Goal: Navigation & Orientation: Find specific page/section

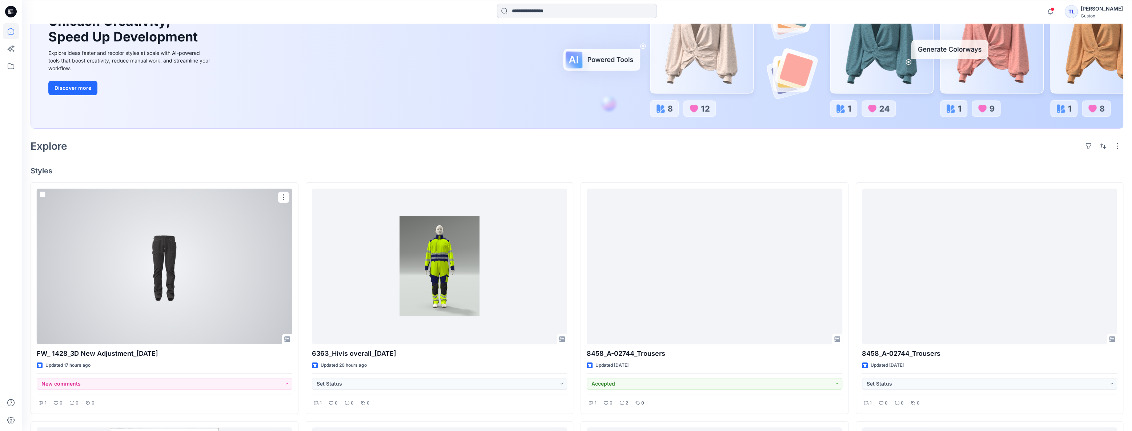
scroll to position [33, 0]
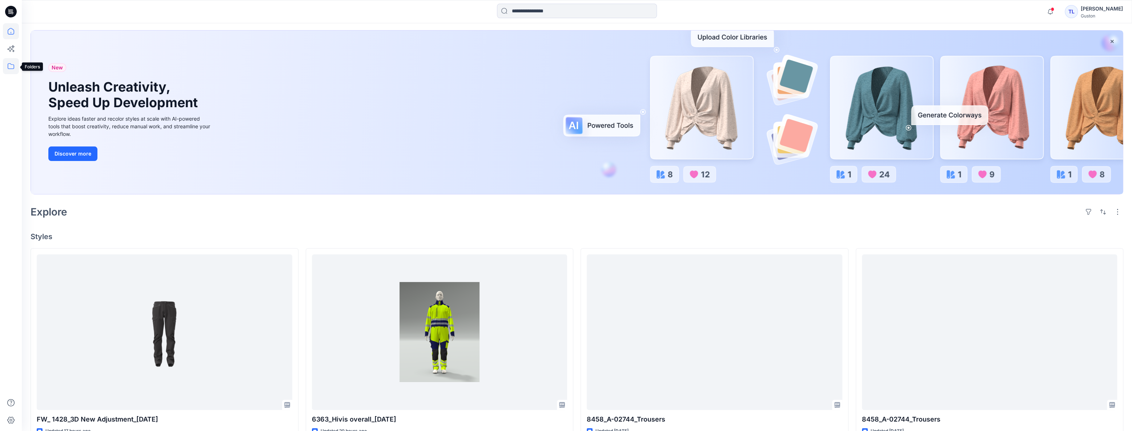
click at [11, 69] on icon at bounding box center [11, 66] width 16 height 16
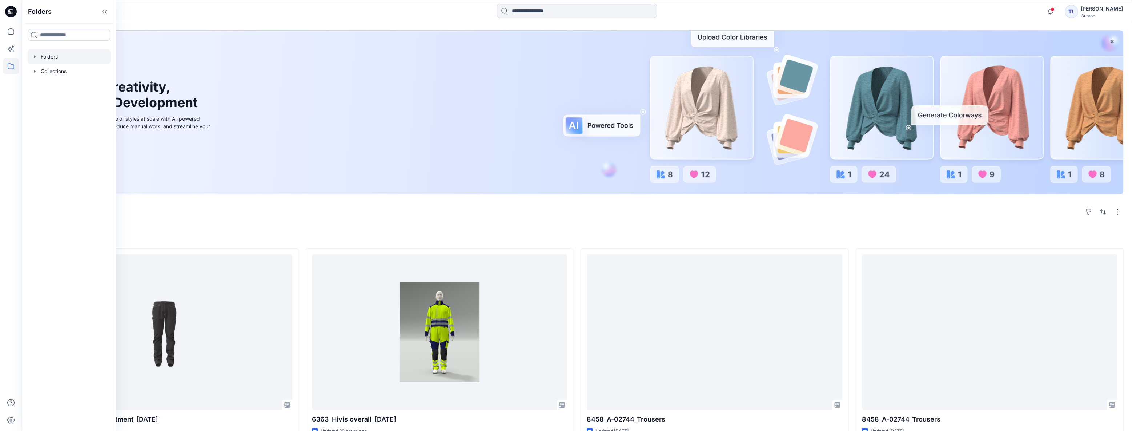
click at [49, 60] on div at bounding box center [69, 56] width 83 height 15
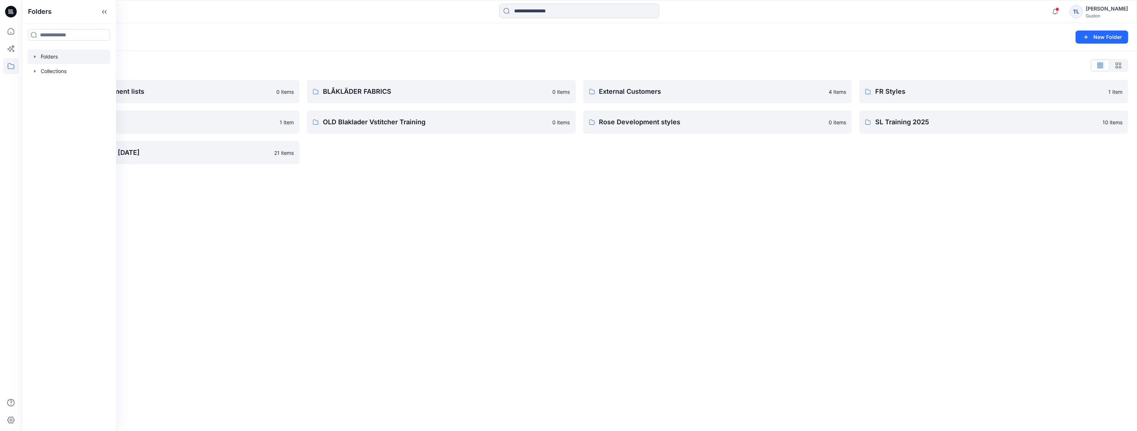
click at [422, 205] on div "Folders New Folder Folders List Avatars and measurement lists 0 items OLD Blakl…" at bounding box center [579, 227] width 1115 height 408
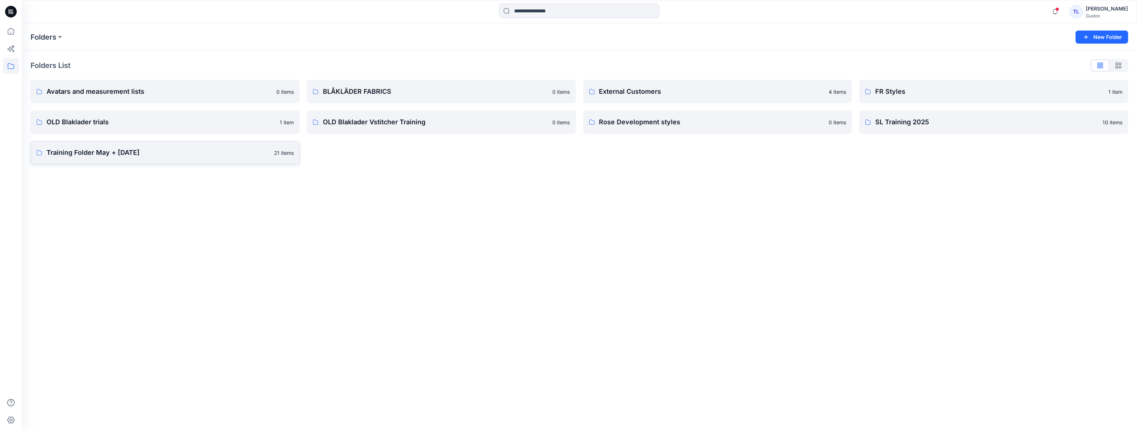
click at [61, 149] on p "Training Folder May + [DATE]" at bounding box center [158, 153] width 223 height 10
click at [743, 130] on link "Rose Development styles 0 items" at bounding box center [717, 122] width 269 height 23
click at [171, 99] on link "Avatars and measurement lists 0 items" at bounding box center [165, 91] width 269 height 23
click at [116, 121] on p "OLD Blaklader trials" at bounding box center [161, 122] width 229 height 10
click at [718, 365] on div "Folders New Folder Folders List Avatars and measurement lists 0 items OLD Blakl…" at bounding box center [579, 227] width 1115 height 408
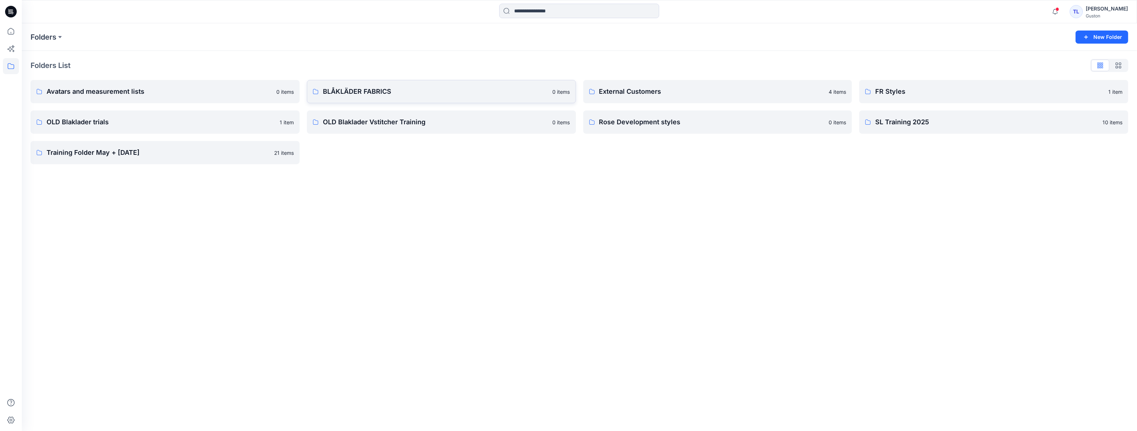
click at [374, 93] on p "BLÅKLÄDER FABRICS" at bounding box center [435, 92] width 225 height 10
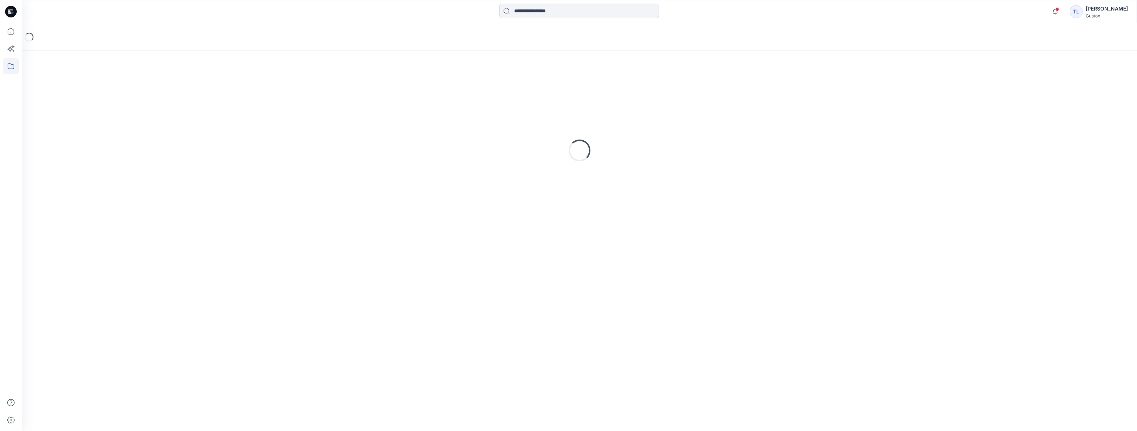
click at [374, 93] on div "Loading..." at bounding box center [580, 151] width 1098 height 182
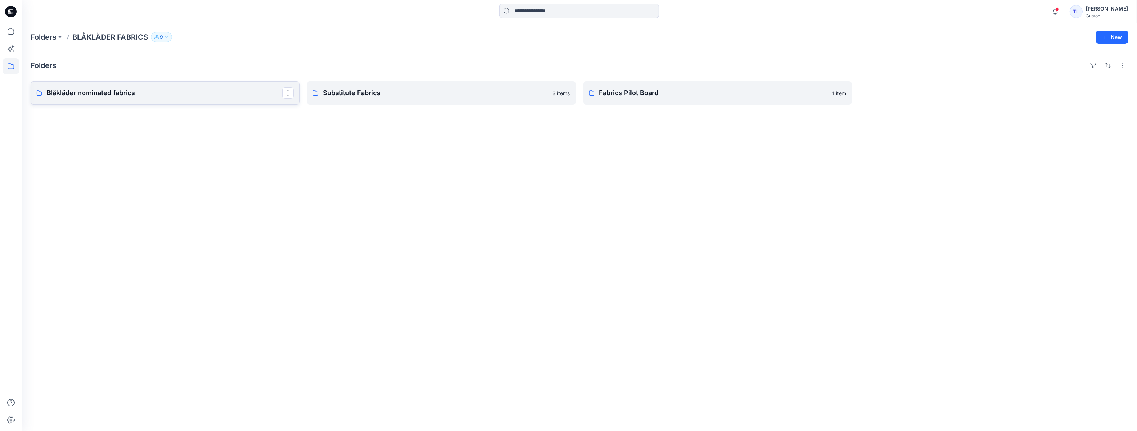
click at [160, 98] on p "Blåkläder nominated fabrics" at bounding box center [165, 93] width 236 height 10
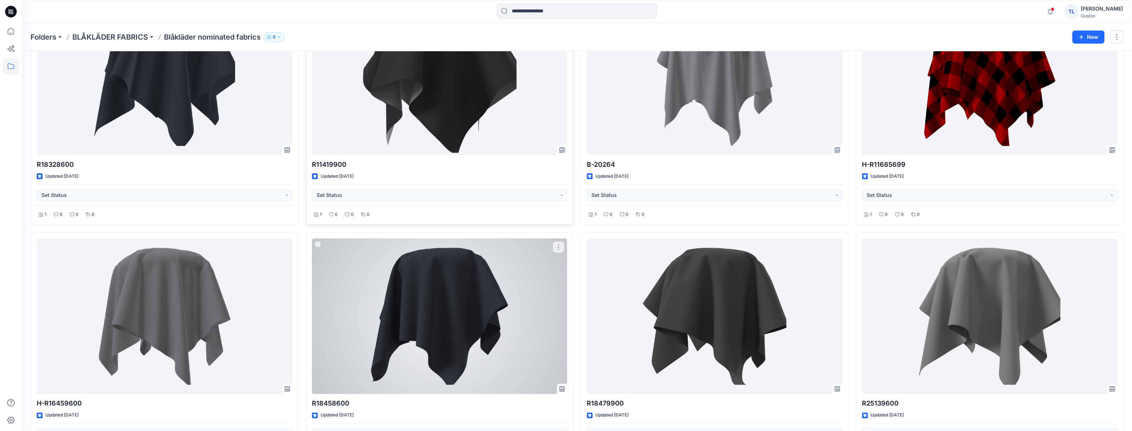
scroll to position [129, 0]
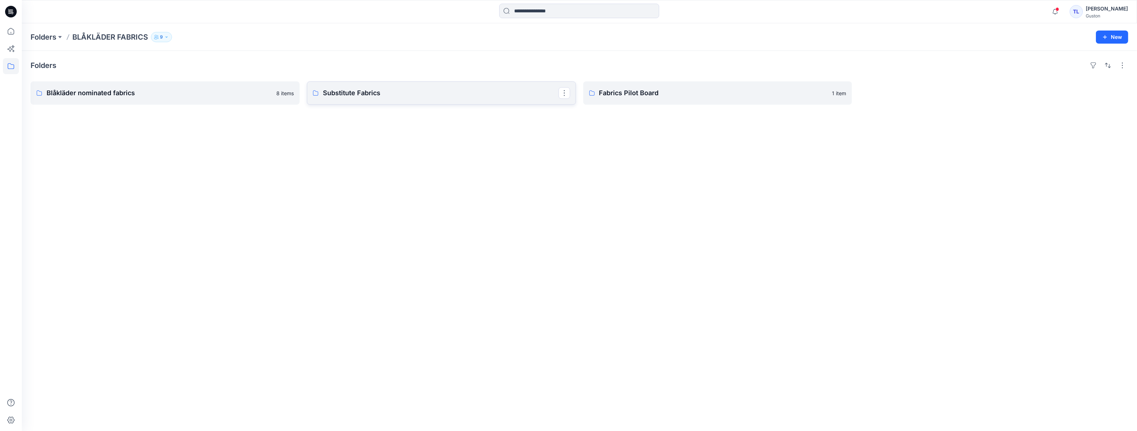
click at [379, 93] on p "Substitute Fabrics" at bounding box center [441, 93] width 236 height 10
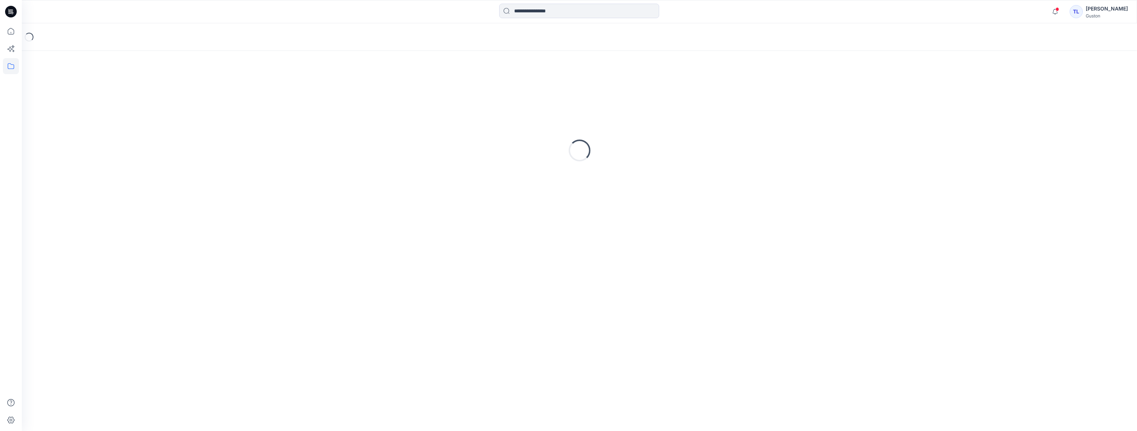
click at [379, 93] on div "Loading..." at bounding box center [580, 151] width 1098 height 182
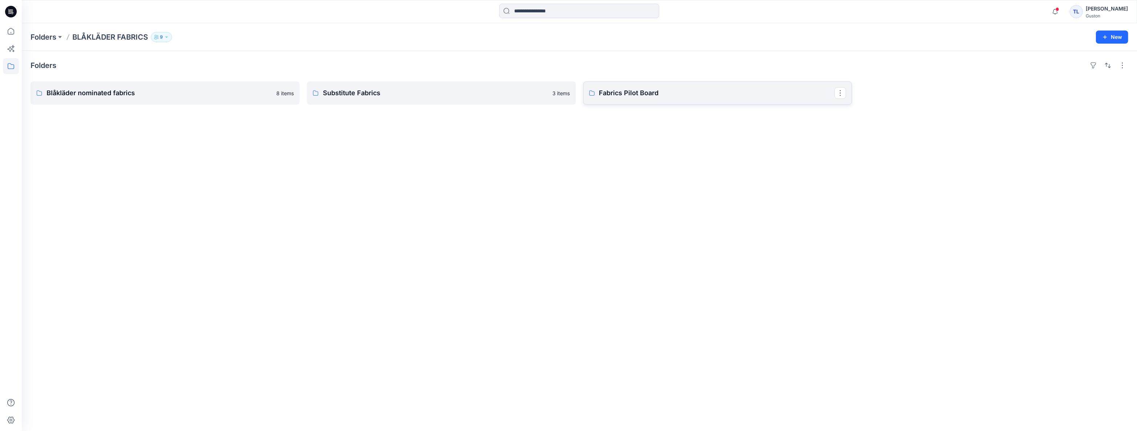
click at [666, 94] on p "Fabrics Pilot Board" at bounding box center [717, 93] width 236 height 10
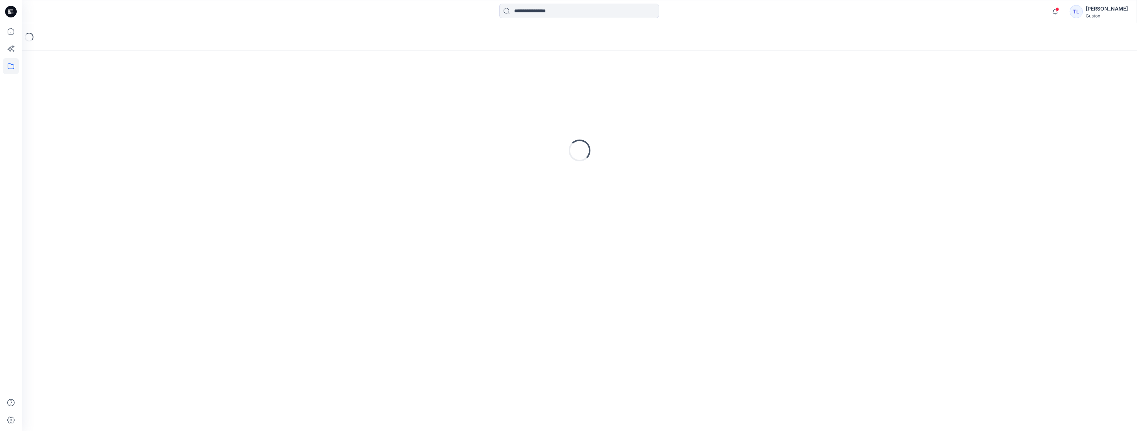
click at [666, 94] on div "Loading..." at bounding box center [580, 151] width 1098 height 182
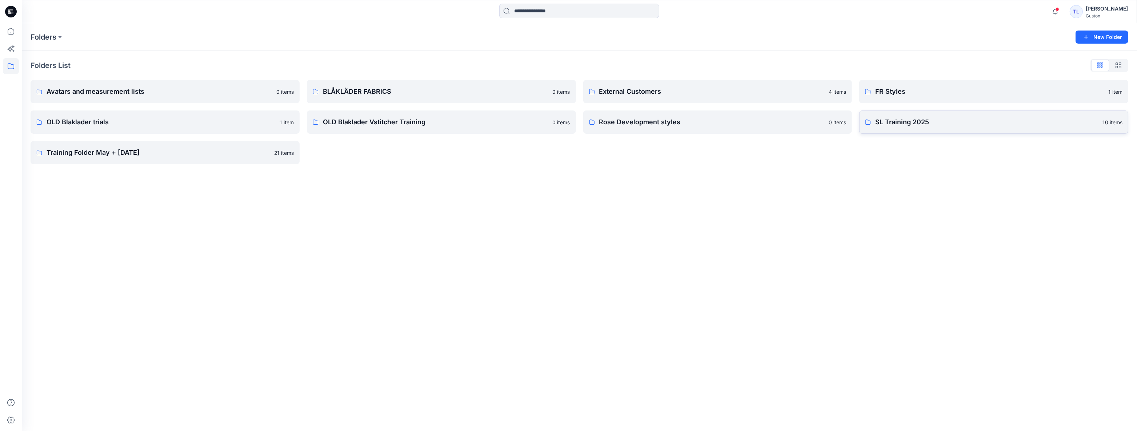
click at [910, 131] on link "SL Training 2025 10 items" at bounding box center [993, 122] width 269 height 23
click at [718, 125] on p "Rose Development styles" at bounding box center [711, 122] width 225 height 10
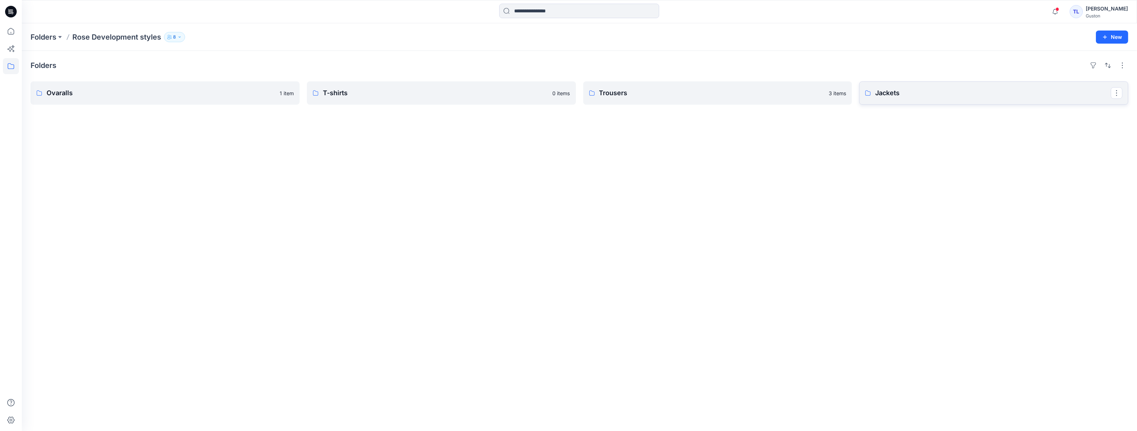
click at [928, 95] on p "Jackets" at bounding box center [993, 93] width 236 height 10
click at [705, 96] on p "Trousers" at bounding box center [717, 93] width 236 height 10
click at [121, 96] on p "Ovaralls" at bounding box center [165, 93] width 236 height 10
click at [397, 94] on p "T-shirts" at bounding box center [441, 93] width 236 height 10
click at [1044, 90] on p "Jackets" at bounding box center [993, 93] width 236 height 10
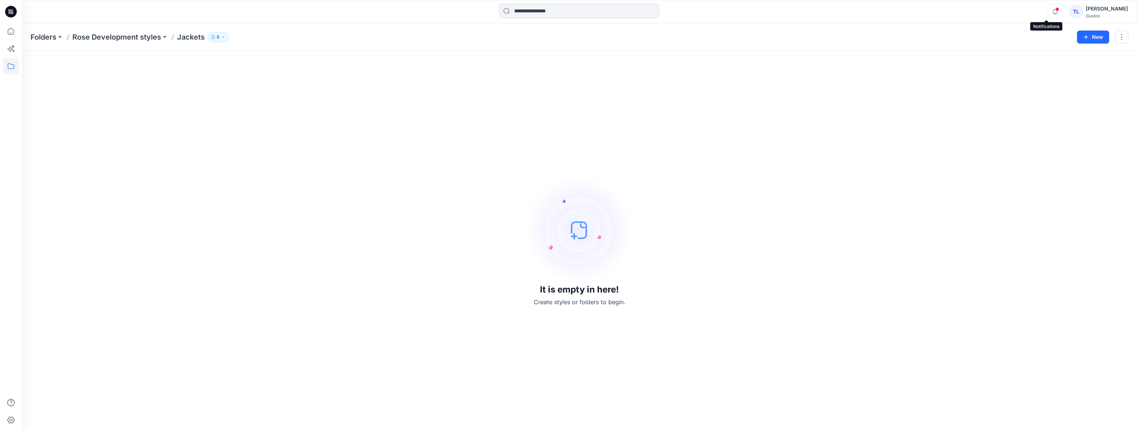
click at [1048, 12] on icon "button" at bounding box center [1055, 11] width 14 height 15
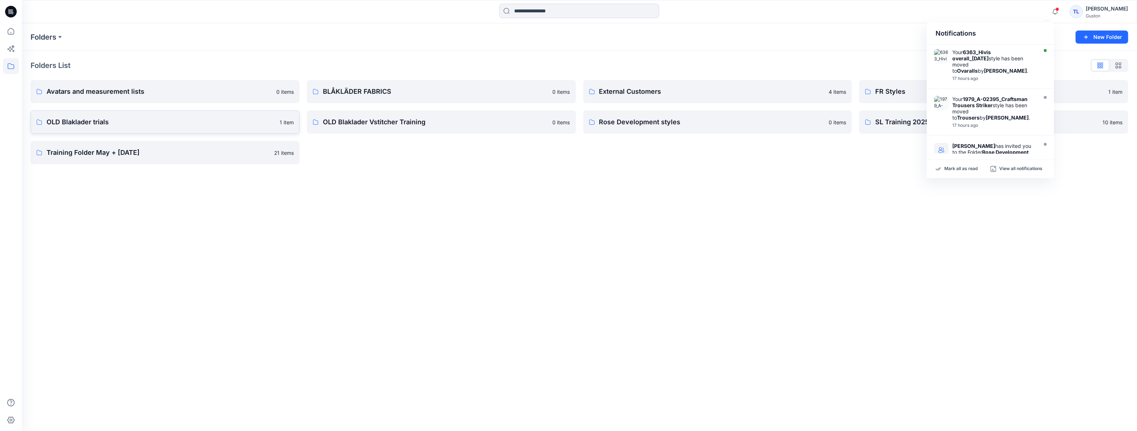
click at [121, 127] on p "OLD Blaklader trials" at bounding box center [161, 122] width 229 height 10
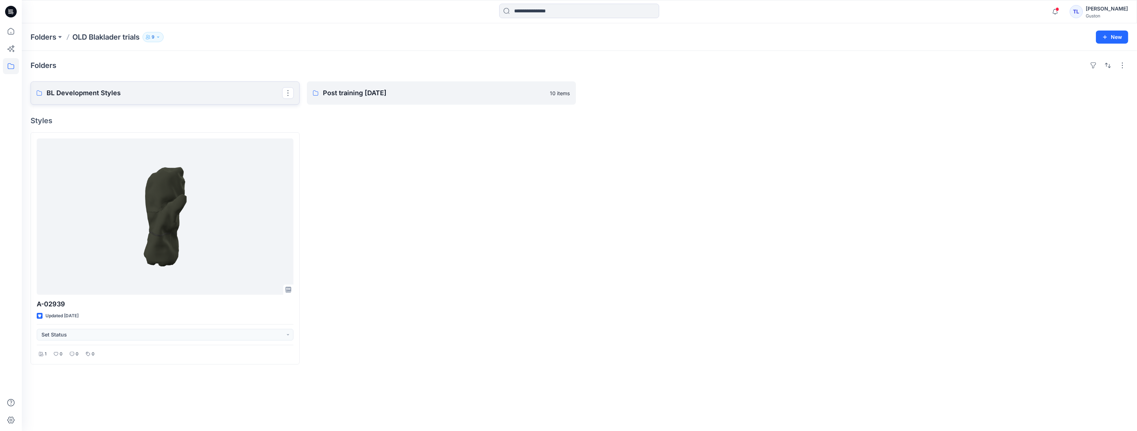
click at [137, 97] on p "BL Development Styles" at bounding box center [165, 93] width 236 height 10
click at [363, 97] on p "Post training [DATE]" at bounding box center [441, 93] width 236 height 10
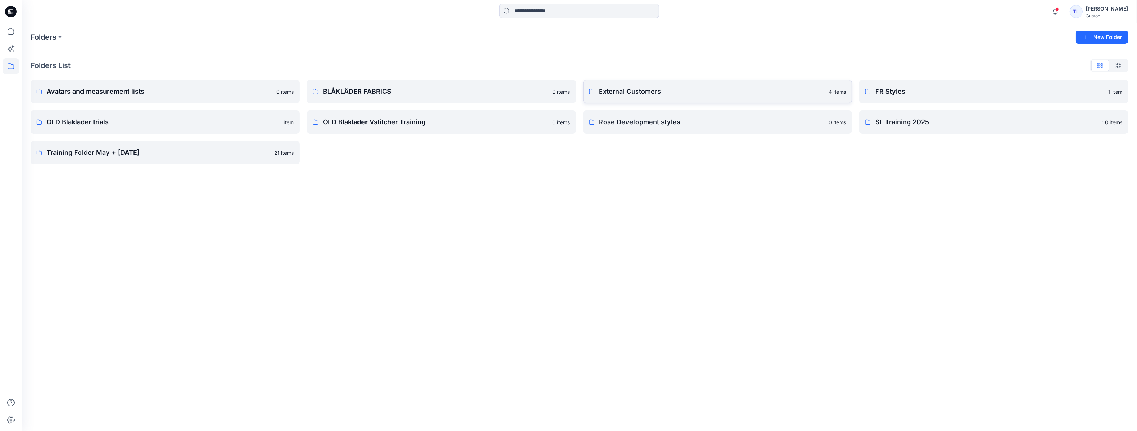
click at [671, 99] on link "External Customers 4 items" at bounding box center [717, 91] width 269 height 23
click at [362, 94] on p "BLÅKLÄDER FABRICS" at bounding box center [435, 92] width 225 height 10
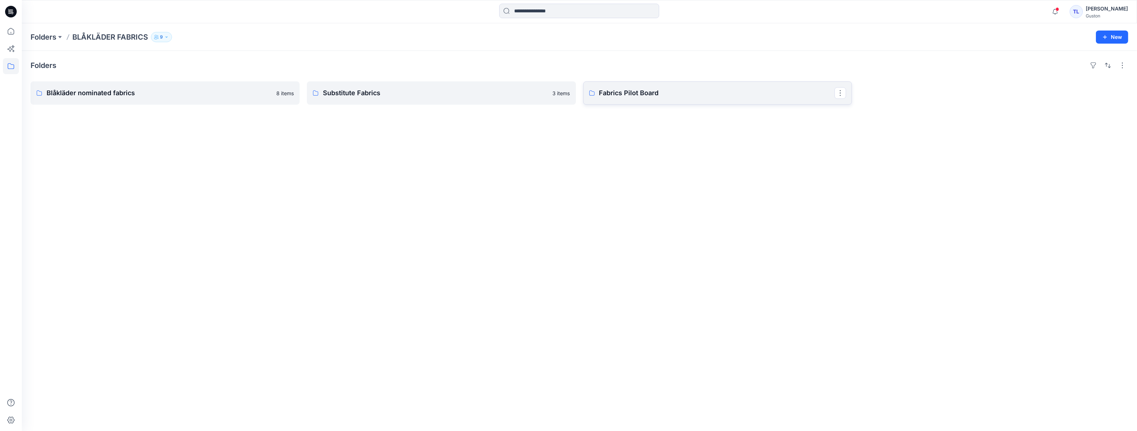
click at [652, 97] on p "Fabrics Pilot Board" at bounding box center [717, 93] width 236 height 10
click at [385, 98] on p "Substitute Fabrics" at bounding box center [441, 93] width 236 height 10
click at [188, 85] on link "Blåkläder nominated fabrics" at bounding box center [165, 92] width 269 height 23
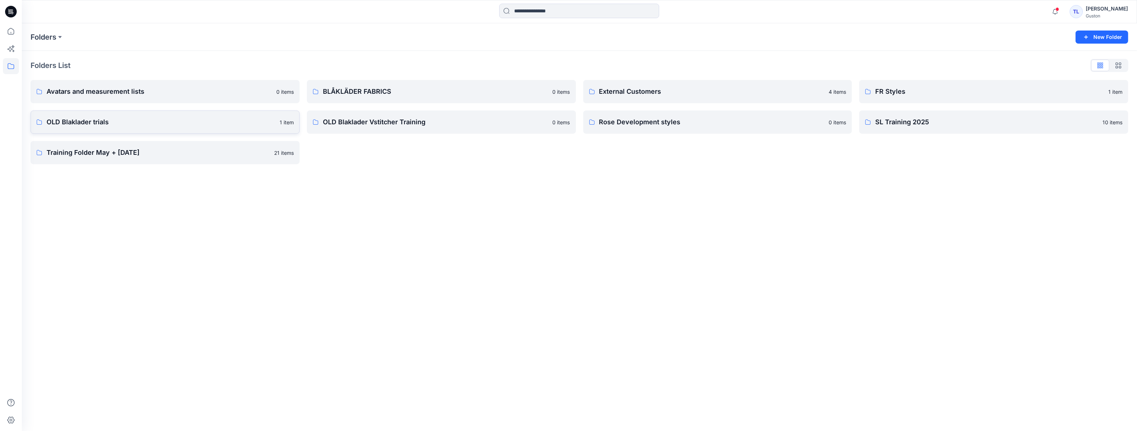
click at [122, 126] on p "OLD Blaklader trials" at bounding box center [161, 122] width 229 height 10
click at [116, 90] on p "Avatars and measurement lists" at bounding box center [159, 92] width 225 height 10
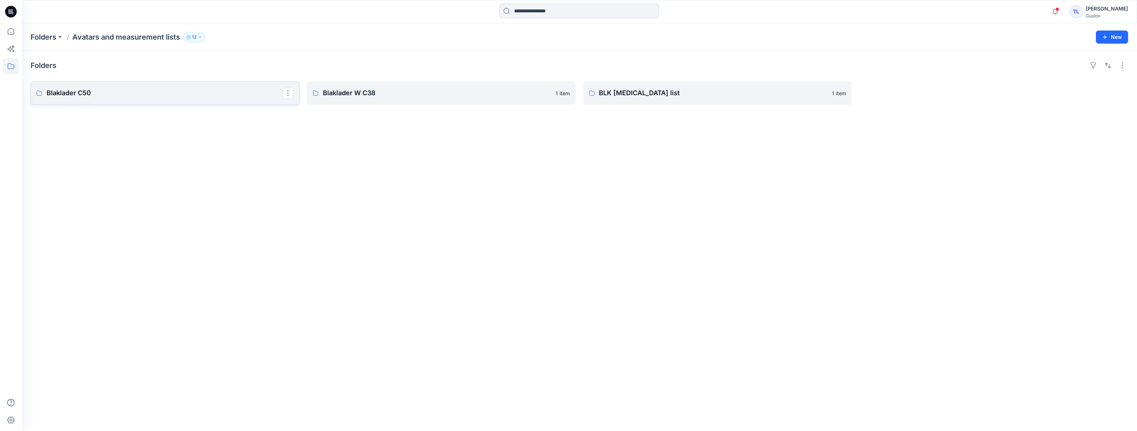
click at [186, 96] on p "Blaklader C50" at bounding box center [165, 93] width 236 height 10
click at [391, 92] on p "Blaklader W C38" at bounding box center [441, 93] width 236 height 10
click at [667, 99] on link "BLK [MEDICAL_DATA] list" at bounding box center [717, 92] width 269 height 23
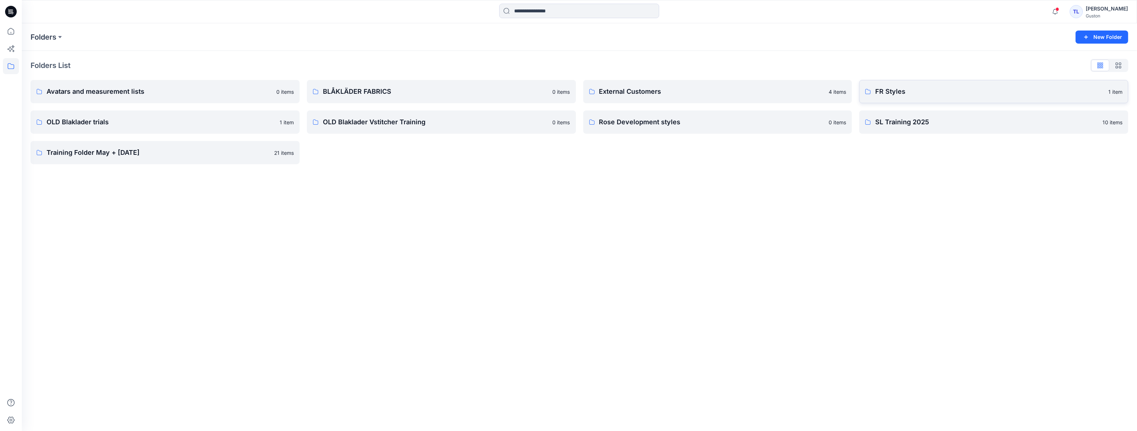
click at [941, 93] on p "FR Styles" at bounding box center [989, 92] width 229 height 10
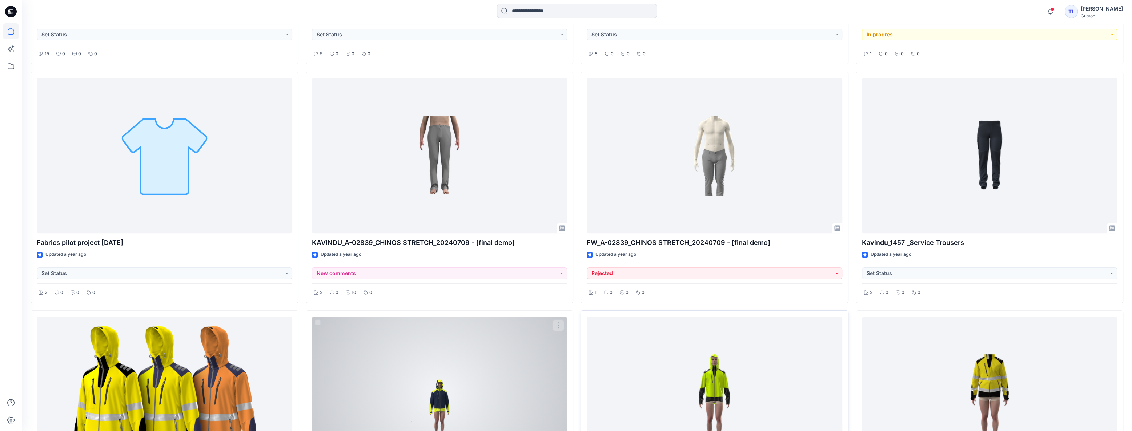
scroll to position [9445, 0]
